Goal: Download file/media

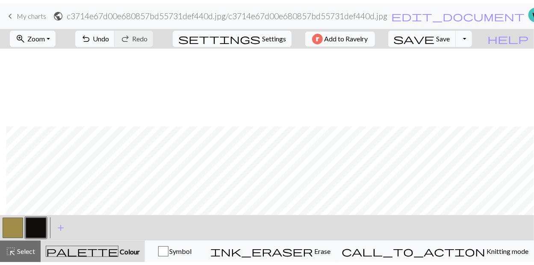
scroll to position [222, 6]
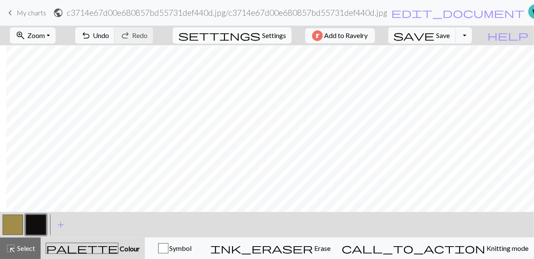
click at [263, 33] on span "Settings" at bounding box center [274, 35] width 24 height 10
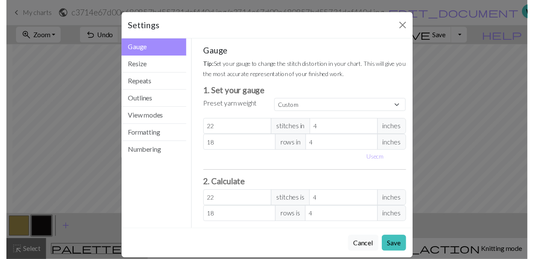
scroll to position [8, 0]
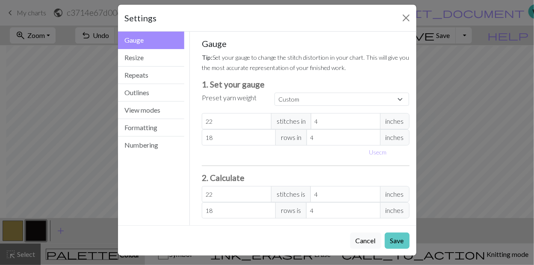
click at [389, 233] on button "Save" at bounding box center [396, 241] width 25 height 16
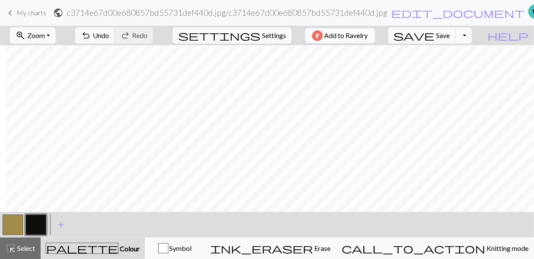
click at [363, 38] on span "Add to Ravelry" at bounding box center [346, 35] width 44 height 11
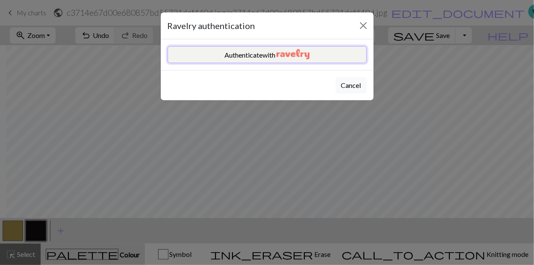
click at [285, 49] on img "button" at bounding box center [292, 54] width 33 height 10
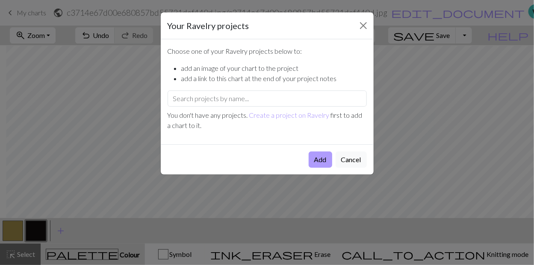
click at [318, 159] on button "Add" at bounding box center [319, 160] width 23 height 16
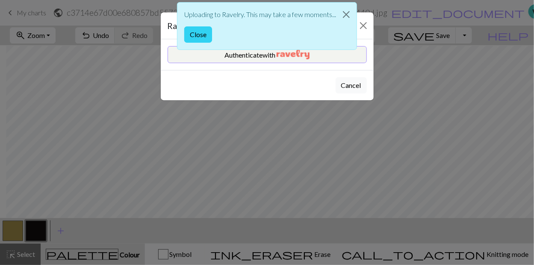
click at [195, 35] on button "Close" at bounding box center [198, 34] width 28 height 16
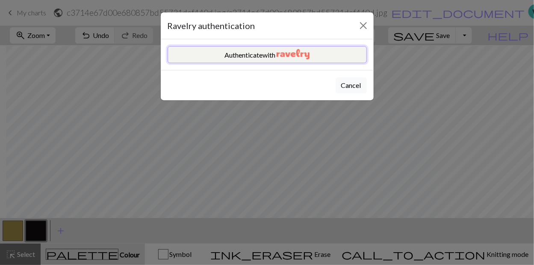
click at [279, 52] on img "button" at bounding box center [292, 54] width 33 height 10
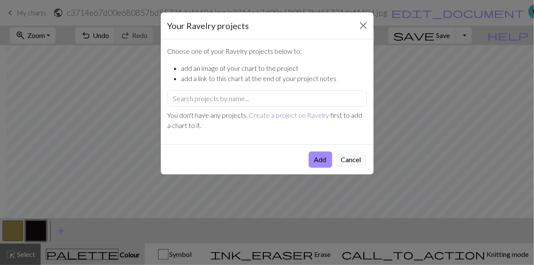
click at [276, 114] on link "Create a project on Ravelry" at bounding box center [289, 115] width 80 height 8
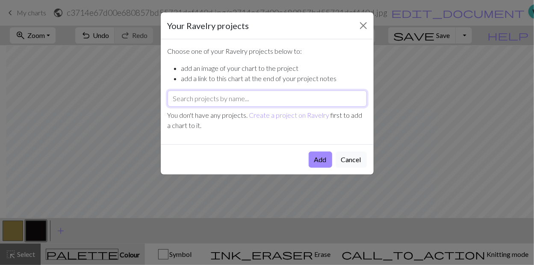
click at [181, 99] on input "text" at bounding box center [266, 99] width 199 height 16
type input "Black Cat Sweater"
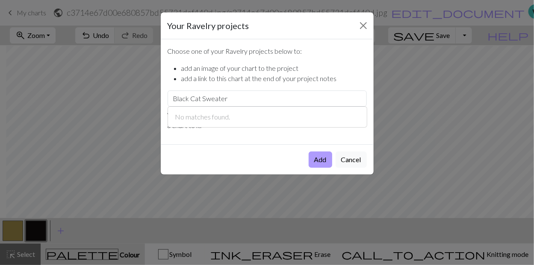
click at [321, 159] on button "Add" at bounding box center [319, 160] width 23 height 16
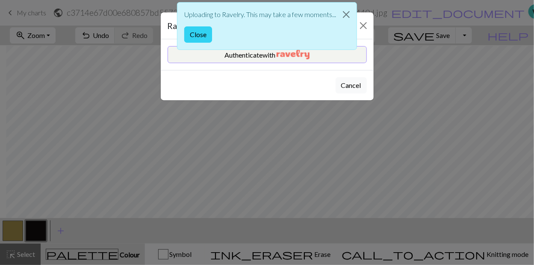
click at [199, 34] on button "Close" at bounding box center [198, 34] width 28 height 16
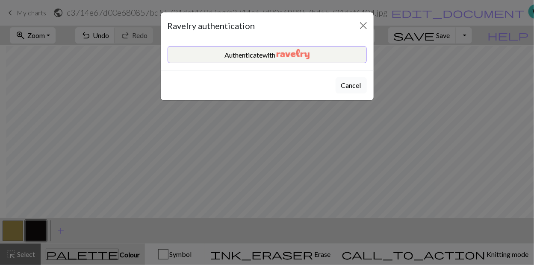
click at [349, 85] on button "Cancel" at bounding box center [350, 85] width 31 height 16
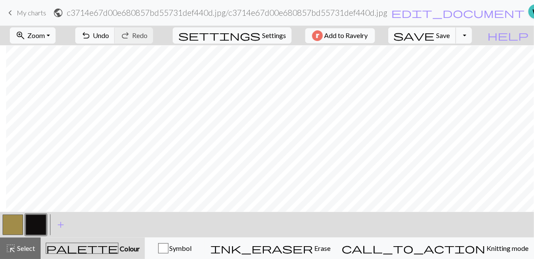
click at [450, 37] on span "Save" at bounding box center [443, 35] width 14 height 8
click at [472, 37] on button "Toggle Dropdown" at bounding box center [463, 35] width 16 height 16
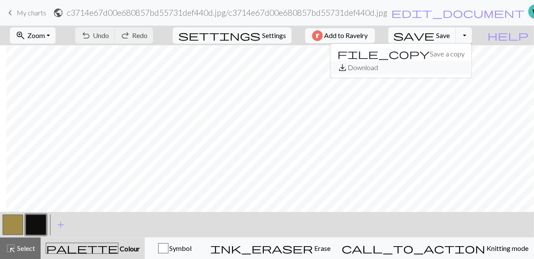
click at [449, 68] on button "save_alt Download" at bounding box center [400, 68] width 141 height 14
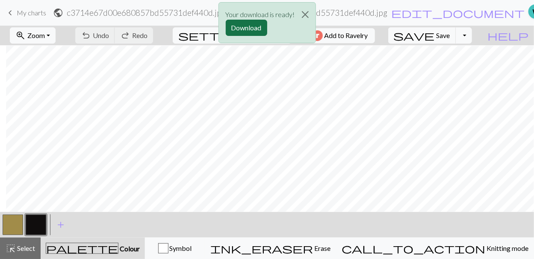
click at [238, 29] on button "Download" at bounding box center [246, 28] width 41 height 16
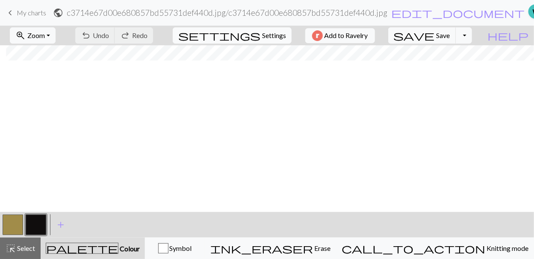
scroll to position [137, 6]
click at [472, 37] on button "Toggle Dropdown" at bounding box center [463, 35] width 16 height 16
